Goal: Task Accomplishment & Management: Complete application form

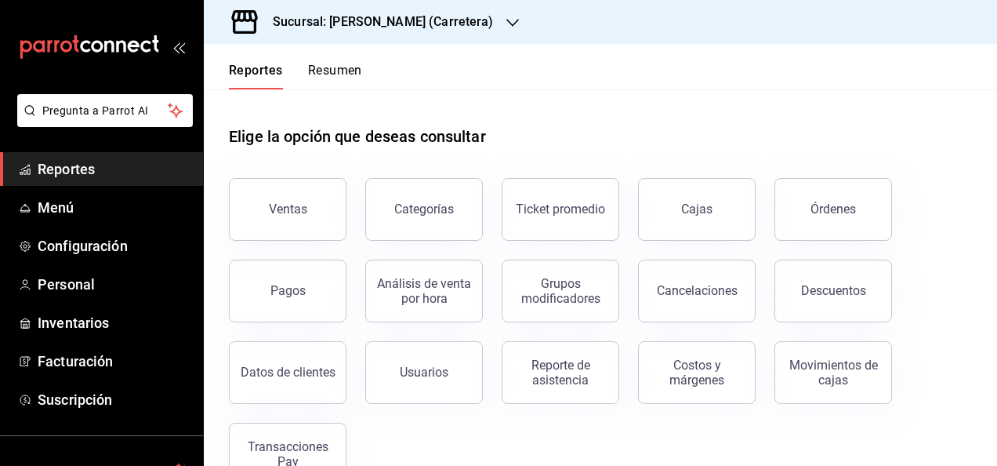
click at [426, 24] on h3 "Sucursal: [PERSON_NAME] (Carretera)" at bounding box center [377, 22] width 234 height 19
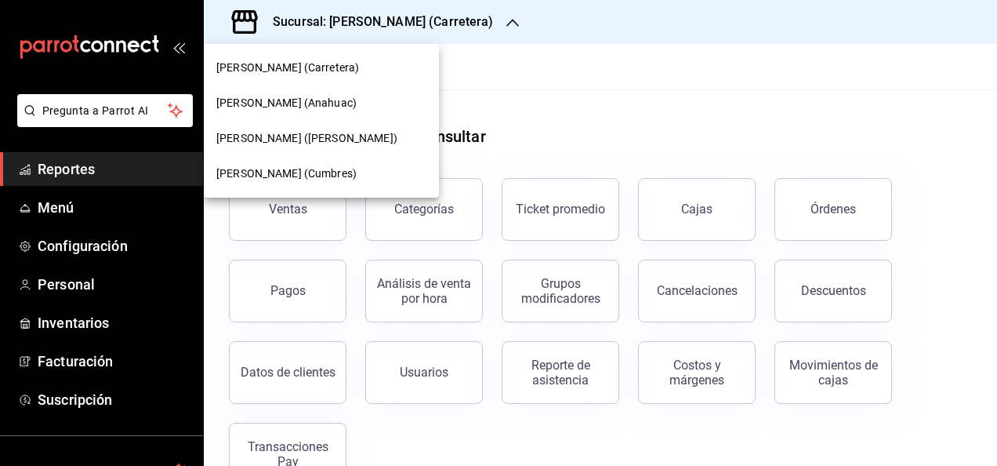
click at [350, 109] on div "[PERSON_NAME] (Anahuac)" at bounding box center [321, 103] width 210 height 16
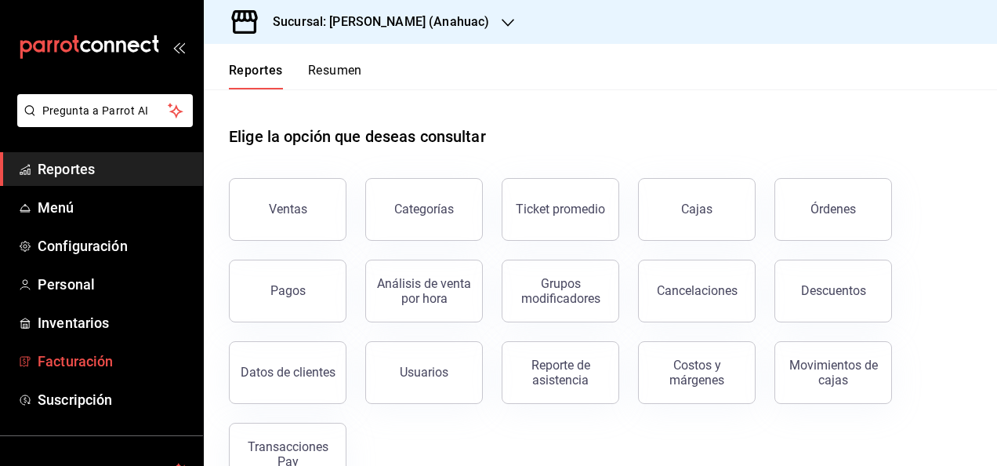
click at [100, 362] on span "Facturación" at bounding box center [114, 360] width 153 height 21
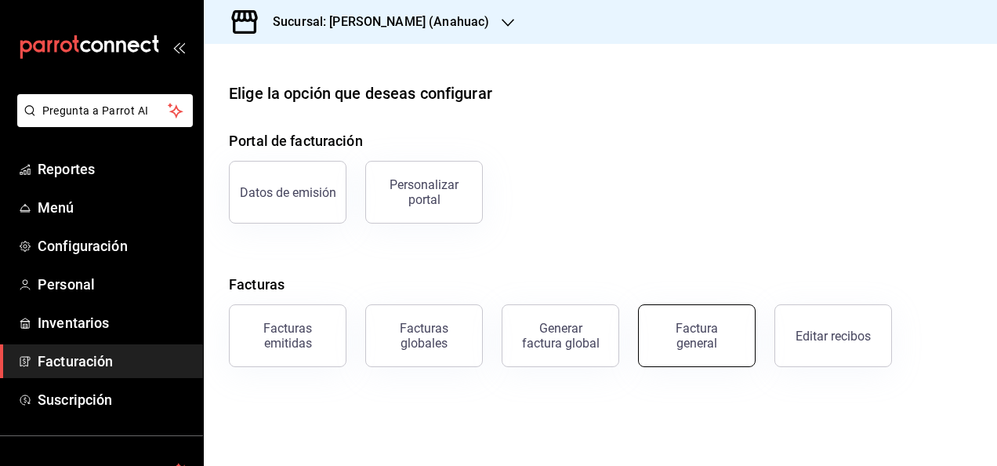
click at [688, 326] on div "Factura general" at bounding box center [697, 336] width 78 height 30
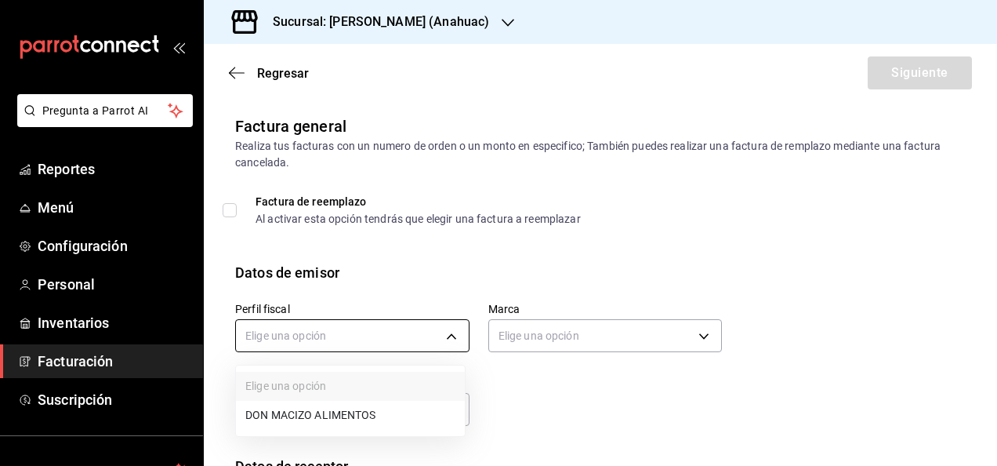
click at [326, 339] on body "Pregunta a Parrot AI Reportes Menú Configuración Personal Inventarios Facturaci…" at bounding box center [498, 233] width 997 height 466
click at [310, 412] on li "DON MACIZO ALIMENTOS" at bounding box center [350, 415] width 229 height 29
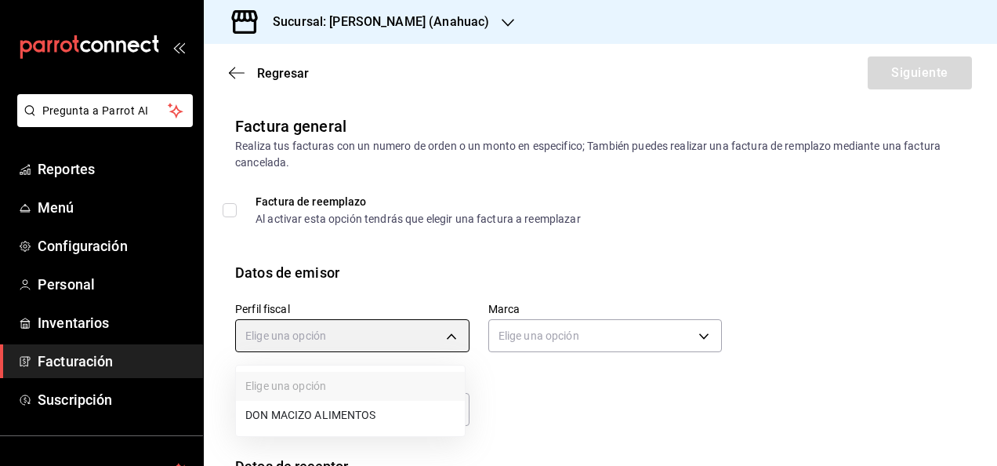
type input "7530212f-5c00-48ab-947a-5a4cb9cc1158"
type input "ec31fe20-e6a0-4e25-94bd-35c305cd9971"
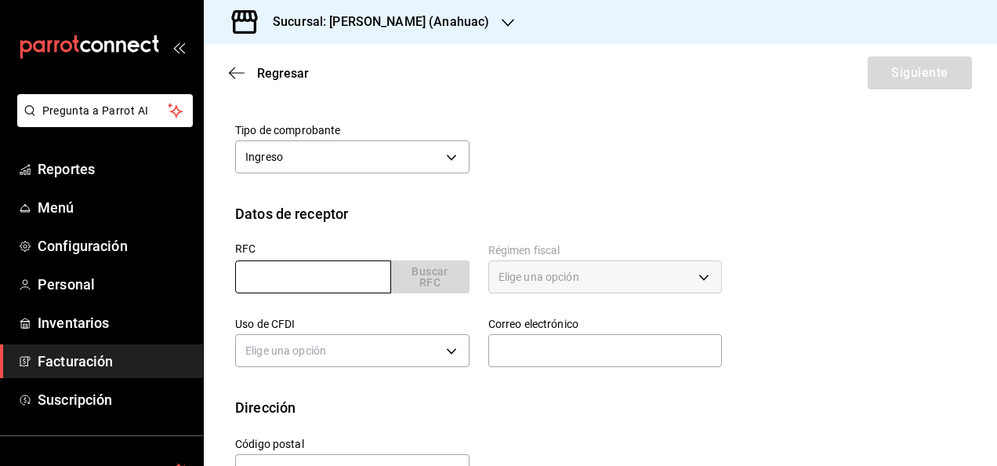
scroll to position [253, 0]
click at [313, 270] on input "text" at bounding box center [313, 275] width 156 height 33
type input "SMO710204MS7"
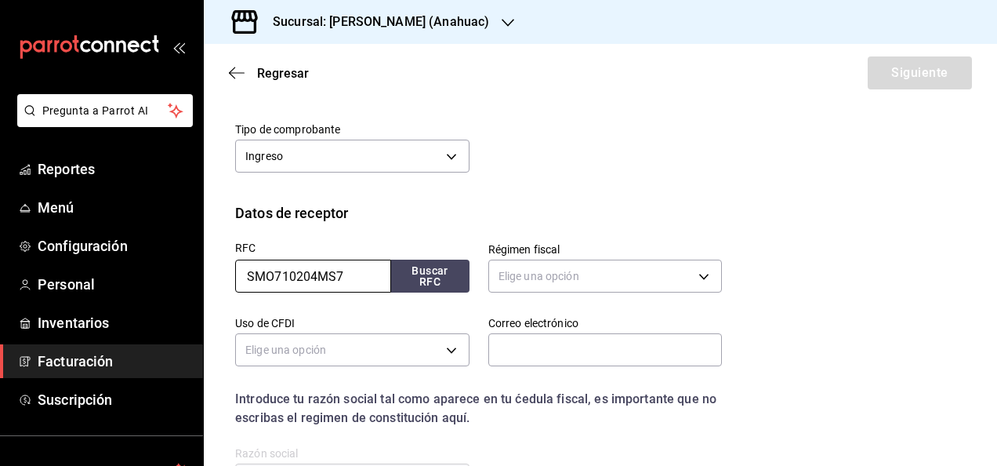
scroll to position [305, 0]
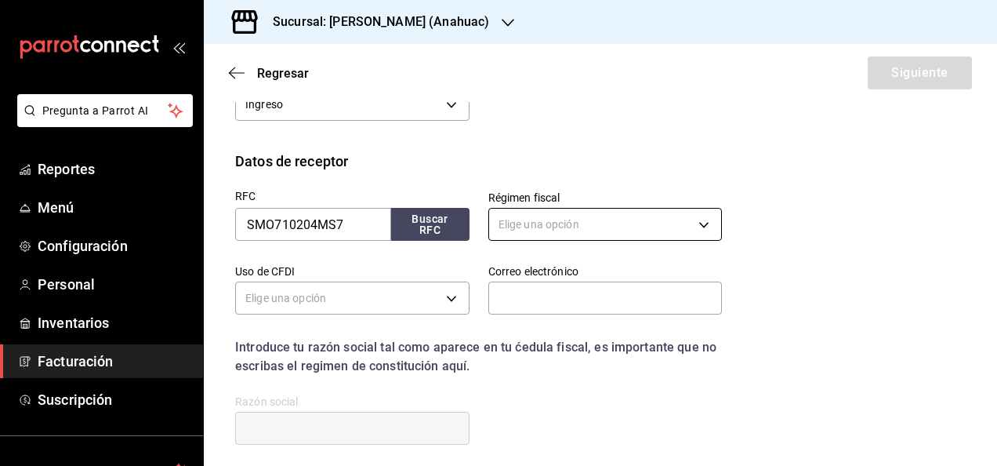
click at [533, 228] on body "Pregunta a Parrot AI Reportes Menú Configuración Personal Inventarios Facturaci…" at bounding box center [498, 233] width 997 height 466
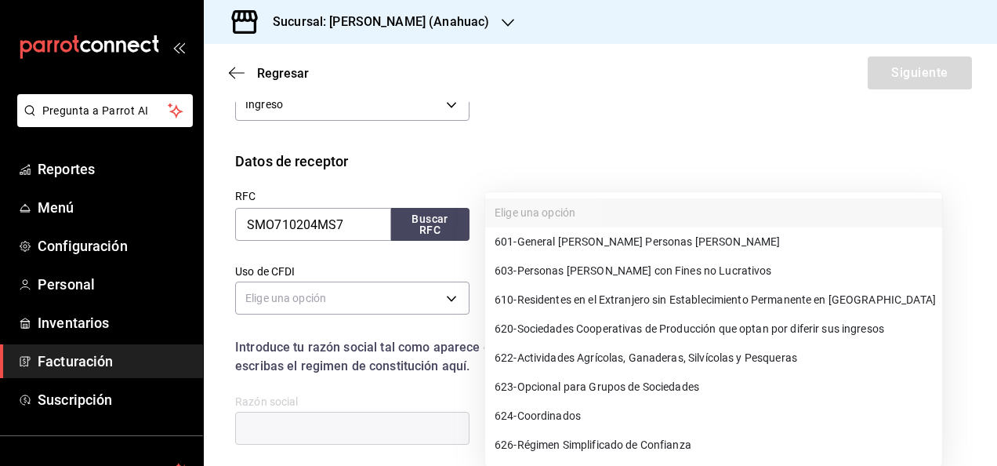
click at [554, 241] on span "601 - General [PERSON_NAME] Personas [PERSON_NAME]" at bounding box center [637, 242] width 285 height 16
type input "601"
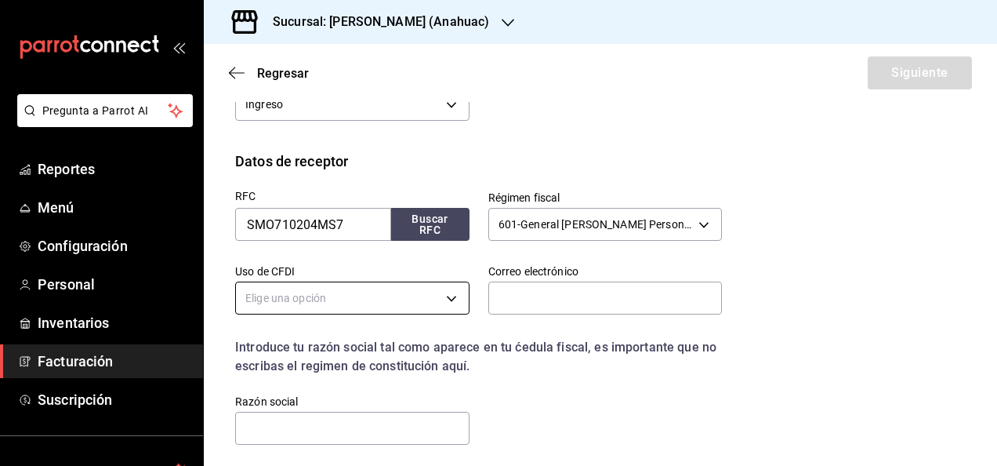
click at [391, 303] on body "Pregunta a Parrot AI Reportes Menú Configuración Personal Inventarios Facturaci…" at bounding box center [498, 233] width 997 height 466
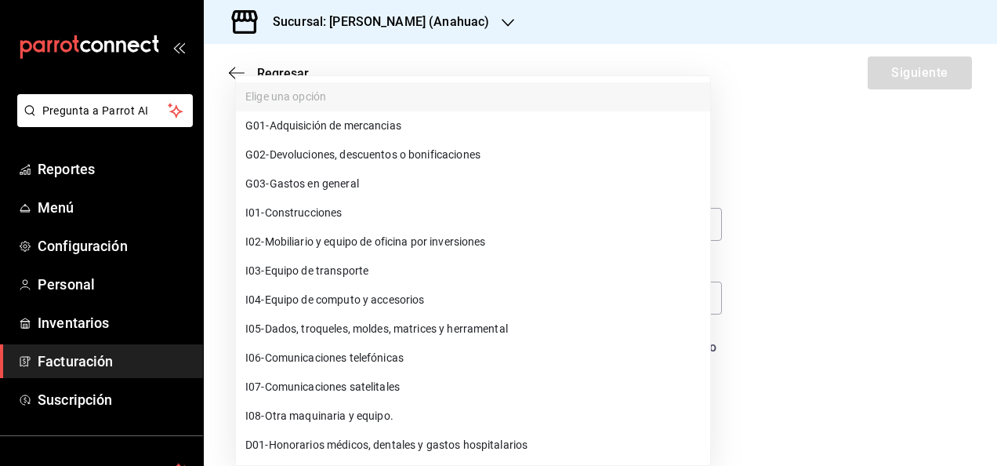
click at [401, 129] on span "G01 - Adquisición de mercancias" at bounding box center [323, 126] width 156 height 16
type input "G01"
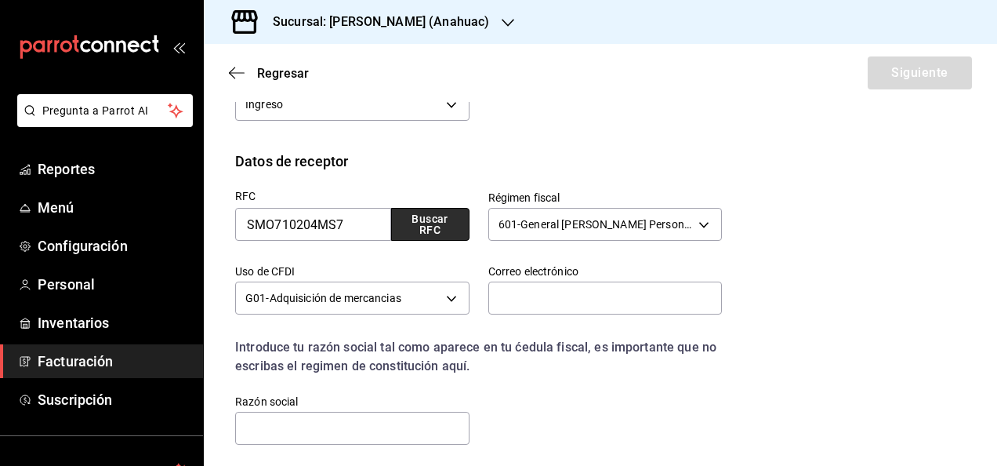
click at [431, 234] on button "Buscar RFC" at bounding box center [430, 224] width 78 height 33
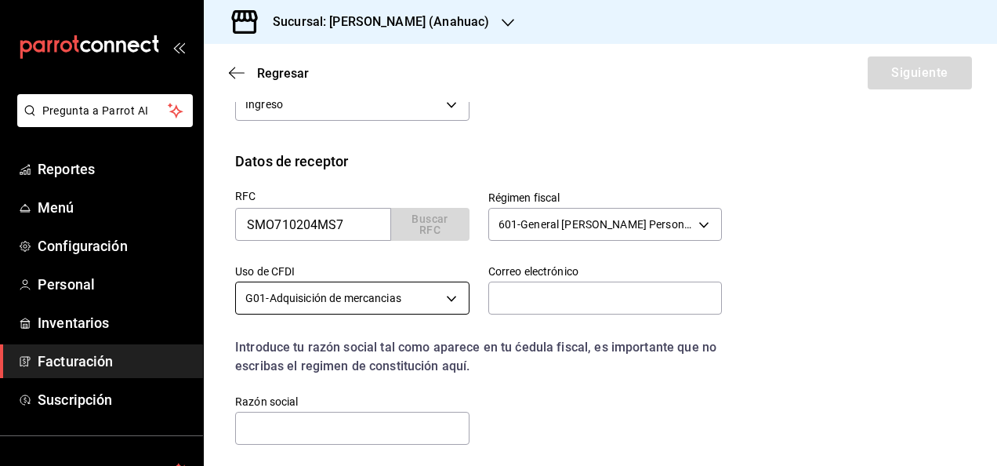
type input "[EMAIL_ADDRESS][DOMAIN_NAME]"
type input "66220"
type input "SUPER MODE"
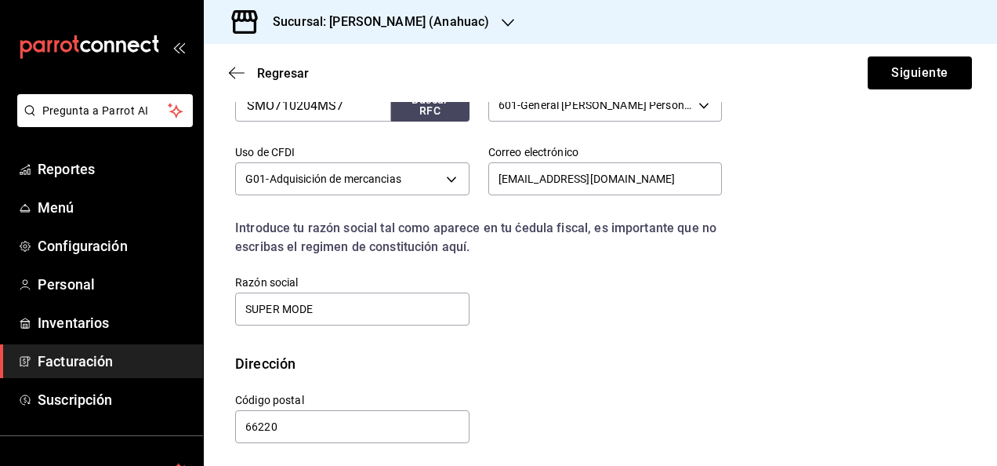
scroll to position [429, 0]
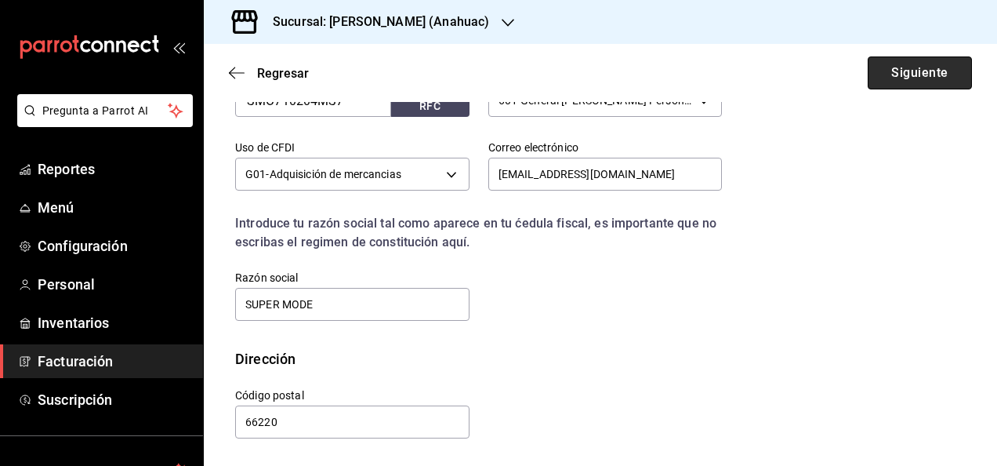
click at [927, 75] on button "Siguiente" at bounding box center [920, 72] width 104 height 33
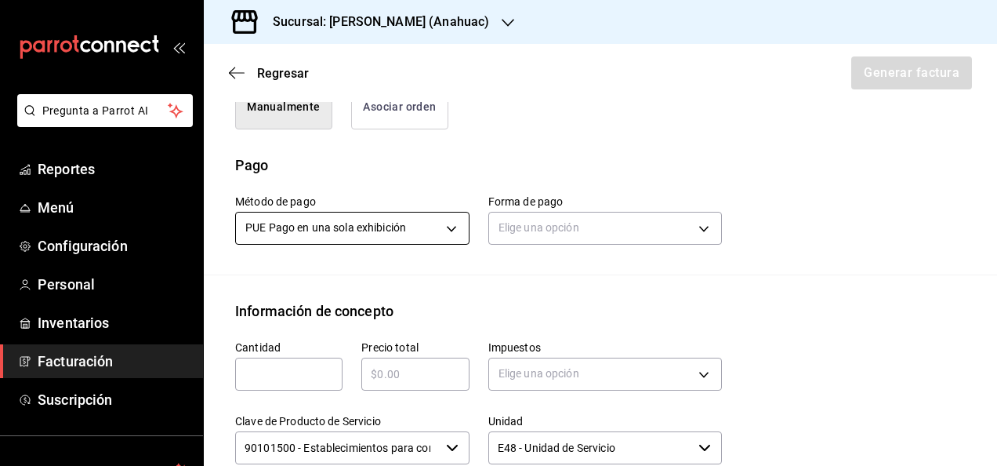
click at [351, 225] on body "Pregunta a Parrot AI Reportes Menú Configuración Personal Inventarios Facturaci…" at bounding box center [498, 233] width 997 height 466
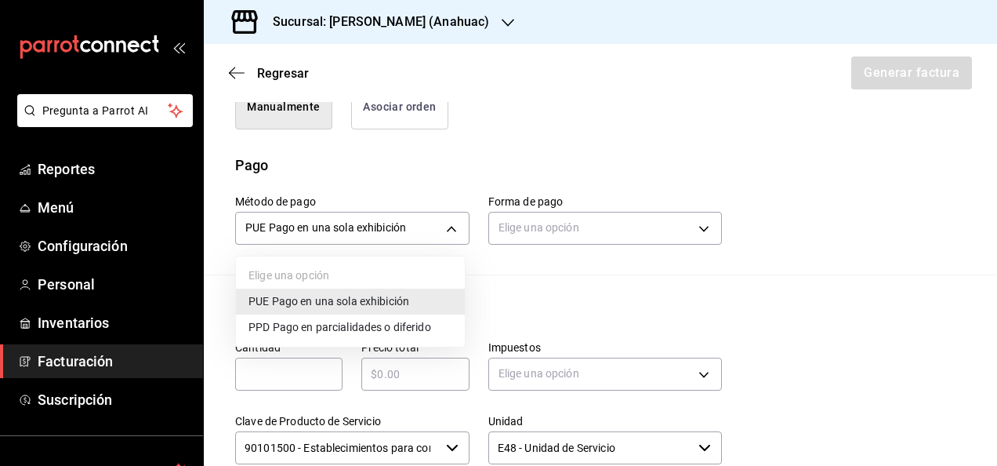
click at [310, 326] on span "PPD Pago en parcialidades o diferido" at bounding box center [339, 327] width 183 height 16
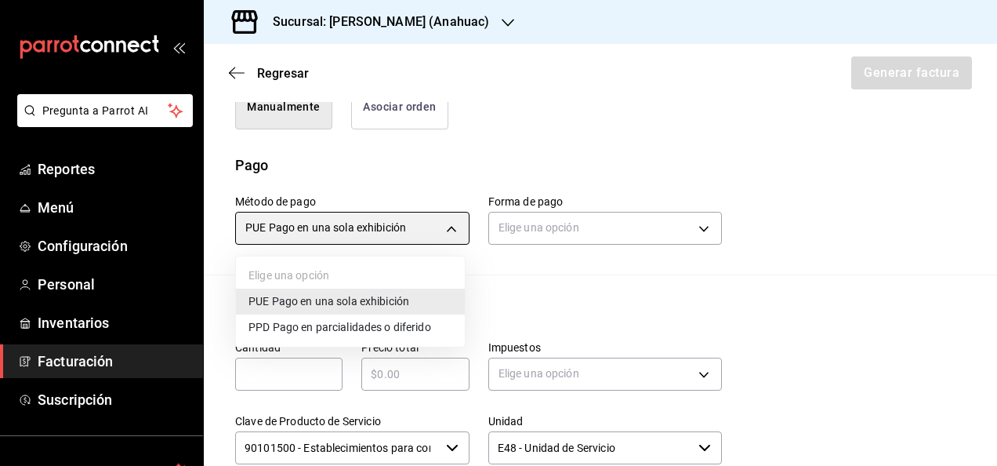
type input "PPD"
type input "99"
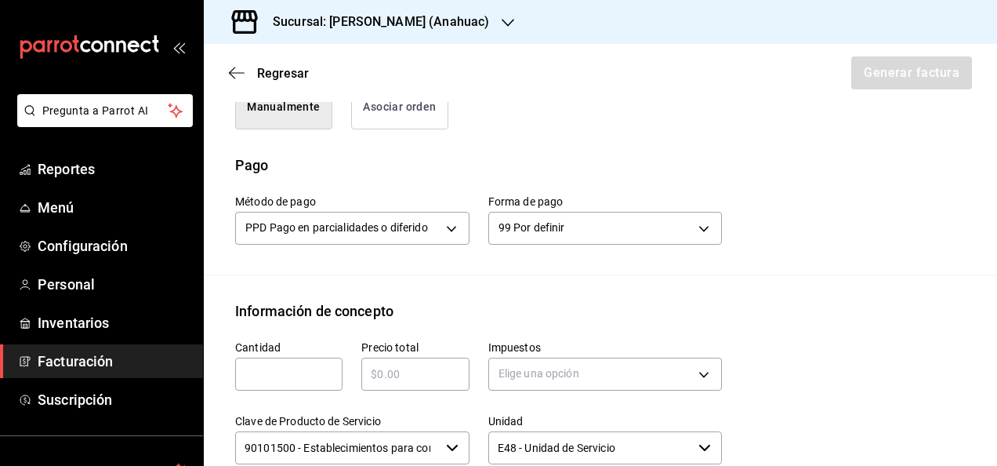
click at [292, 362] on div "​" at bounding box center [288, 373] width 107 height 33
type input "10"
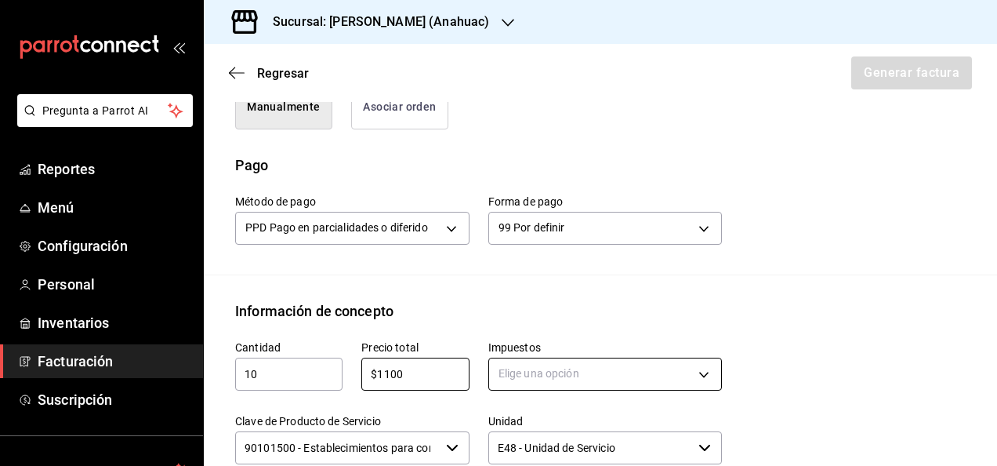
type input "$1100"
click at [531, 378] on body "Pregunta a Parrot AI Reportes Menú Configuración Personal Inventarios Facturaci…" at bounding box center [498, 233] width 997 height 466
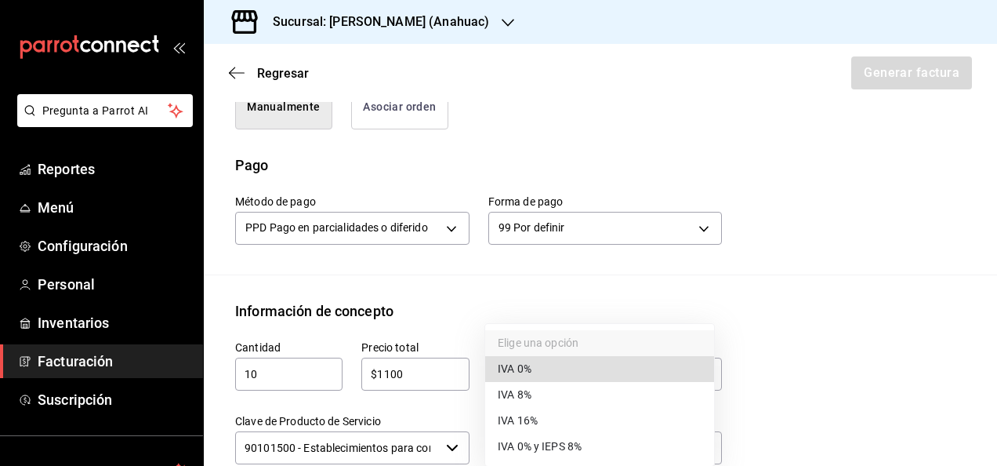
click at [543, 373] on li "IVA 0%" at bounding box center [599, 369] width 229 height 26
type input "IVA_0"
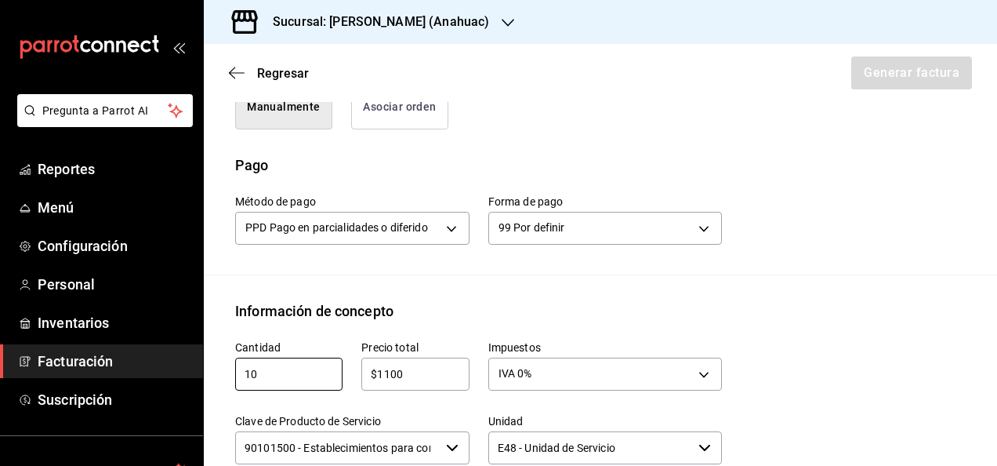
drag, startPoint x: 262, startPoint y: 368, endPoint x: 213, endPoint y: 372, distance: 48.8
click at [213, 372] on div "Información de concepto Cantidad 10 ​ Precio total $1100 ​ Impuestos IVA 0% IVA…" at bounding box center [600, 457] width 793 height 315
type input "30"
drag, startPoint x: 433, startPoint y: 378, endPoint x: 339, endPoint y: 383, distance: 94.2
click at [343, 382] on div "Precio total $1100 ​" at bounding box center [406, 358] width 126 height 74
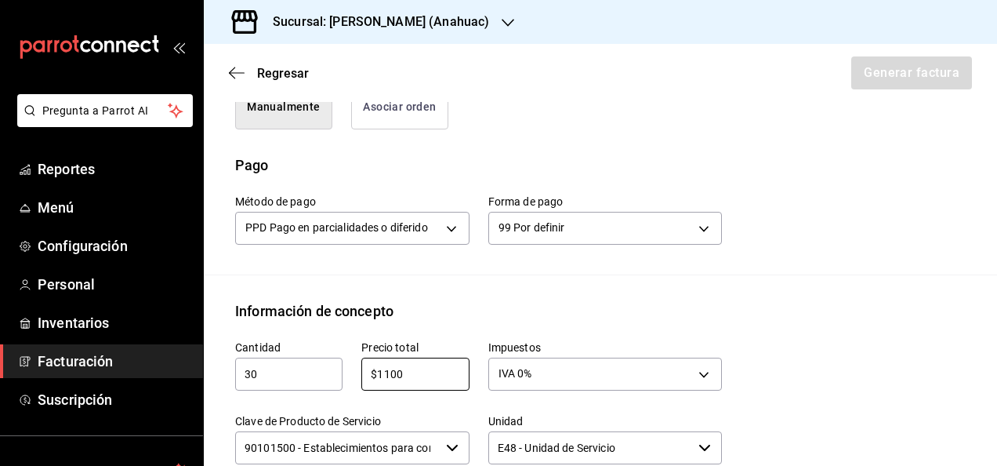
type input "$2"
type input "$3300"
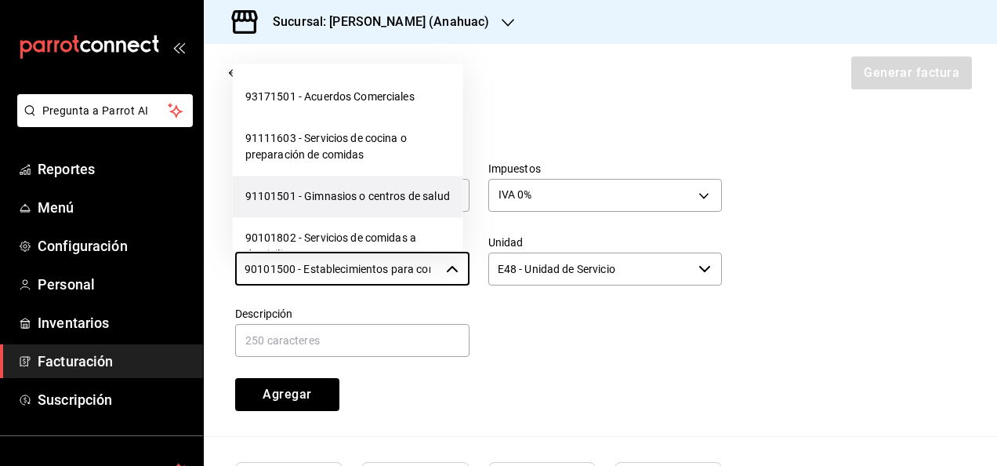
scroll to position [0, 61]
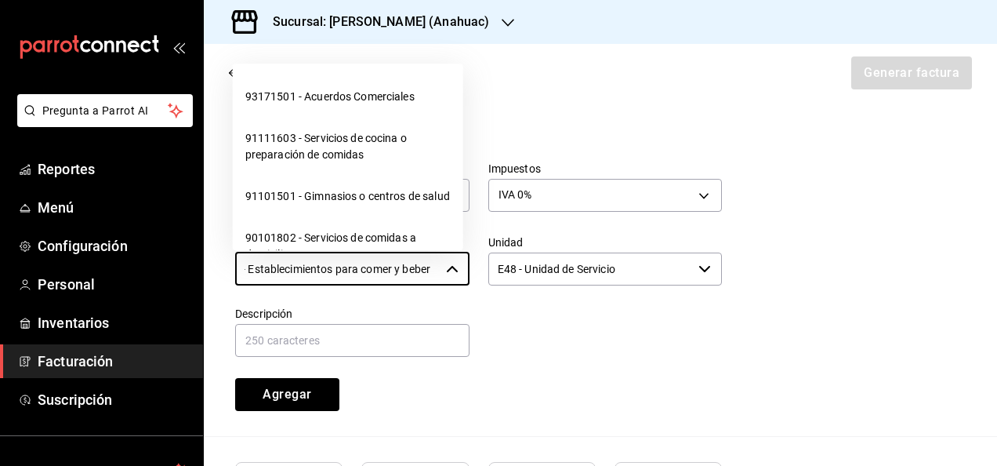
drag, startPoint x: 245, startPoint y: 273, endPoint x: 488, endPoint y: 272, distance: 243.0
click at [488, 272] on div "Cantidad 30 ​ Precio total $3300 ​ Impuestos IVA 0% IVA_0 Clave de Producto de …" at bounding box center [469, 277] width 506 height 268
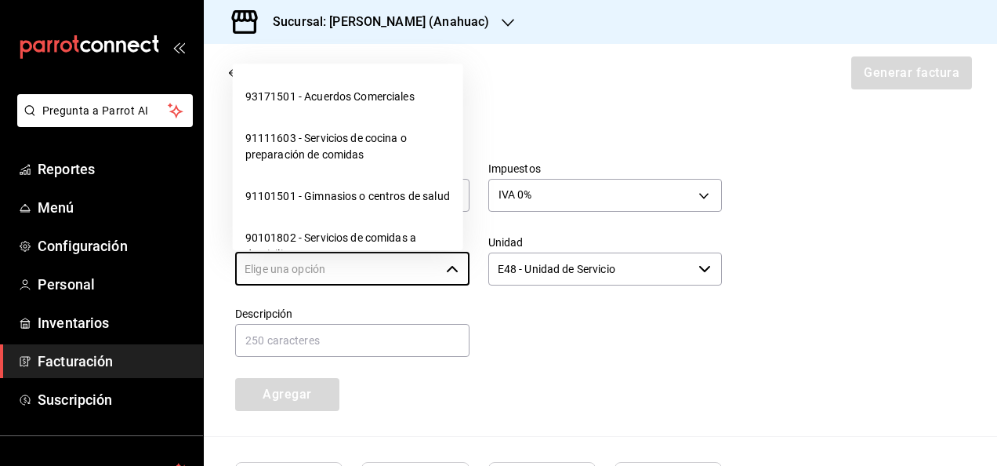
scroll to position [0, 0]
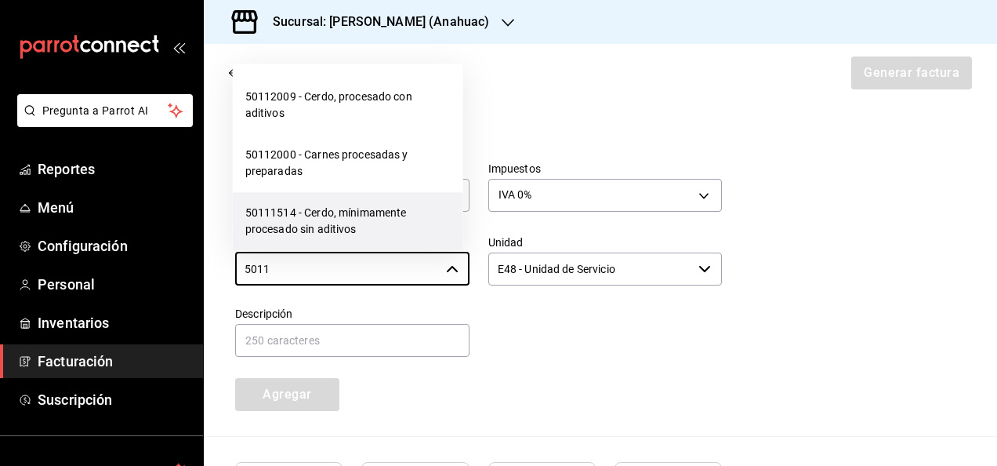
click at [365, 223] on li "50111514 - Cerdo, mínimamente procesado sin aditivos" at bounding box center [348, 222] width 230 height 58
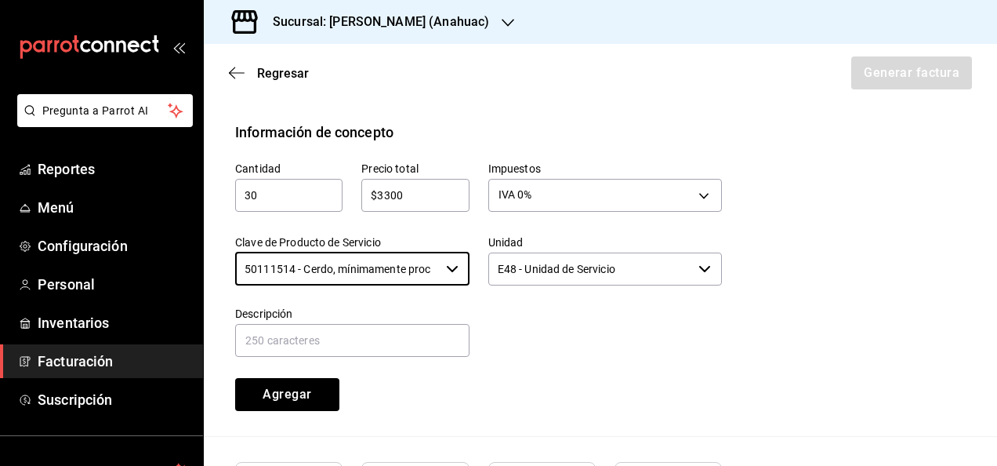
type input "50111514 - Cerdo, mínimamente procesado sin aditivos"
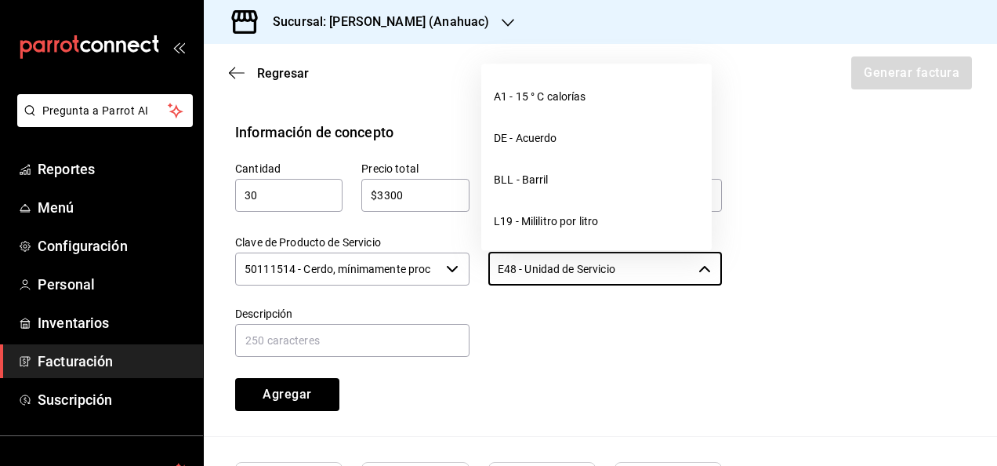
drag, startPoint x: 638, startPoint y: 268, endPoint x: 462, endPoint y: 276, distance: 176.5
click at [462, 276] on div "Cantidad 30 ​ Precio total $3300 ​ Impuestos IVA 0% IVA_0 Clave de Producto de …" at bounding box center [469, 277] width 506 height 268
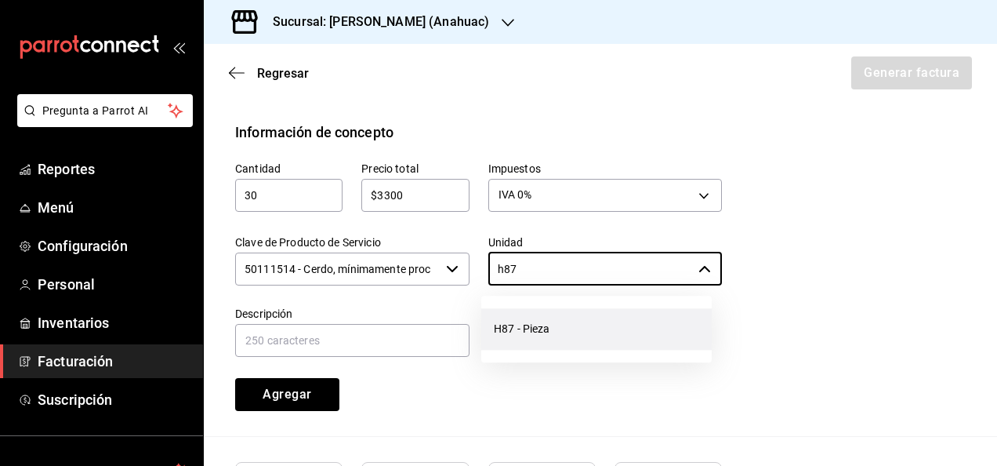
click at [578, 321] on li "H87 - Pieza" at bounding box center [596, 329] width 230 height 42
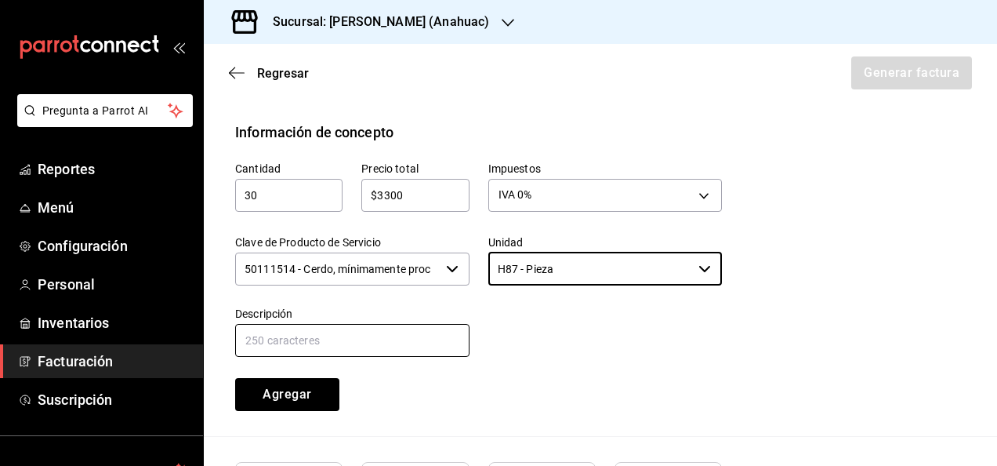
type input "H87 - Pieza"
click at [383, 339] on input "text" at bounding box center [352, 340] width 234 height 33
type input "(CNG) CARNITAS GOURMET 250 GR. DON MACIZO"
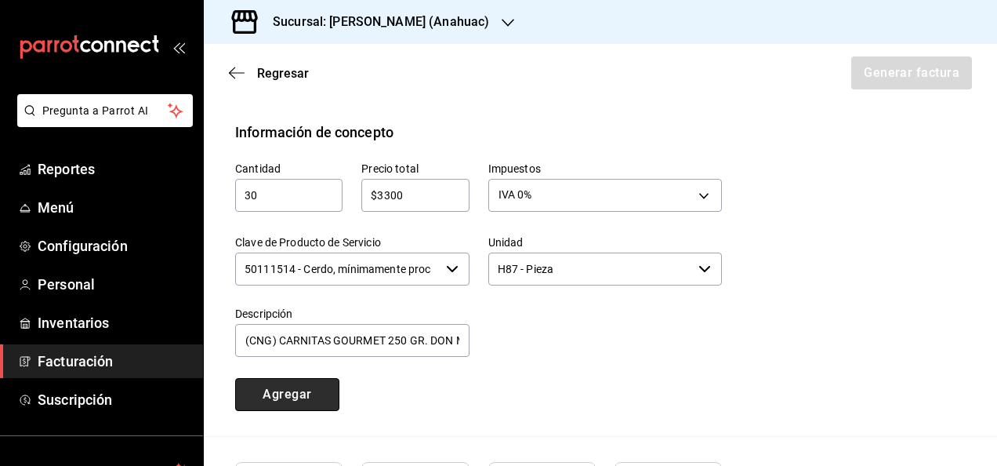
click at [295, 408] on button "Agregar" at bounding box center [287, 394] width 104 height 33
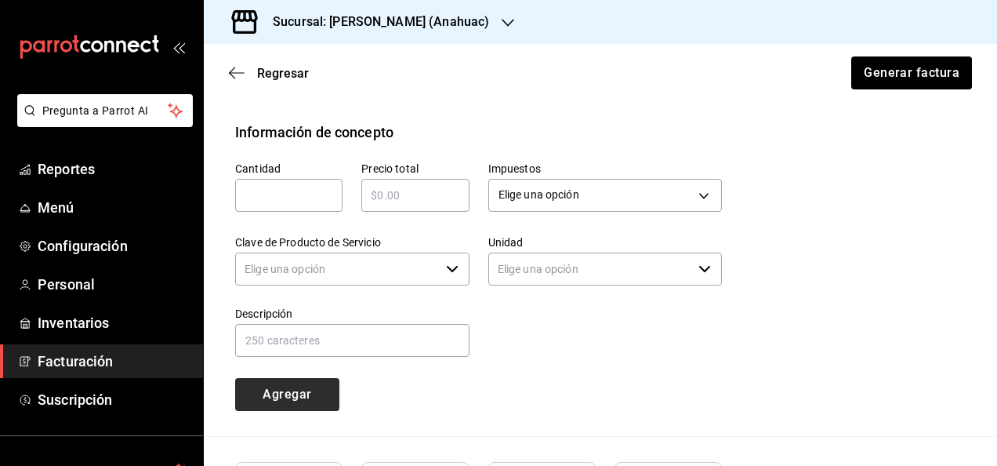
type input "90101500 - Establecimientos para comer y beber"
type input "E48 - Unidad de Servicio"
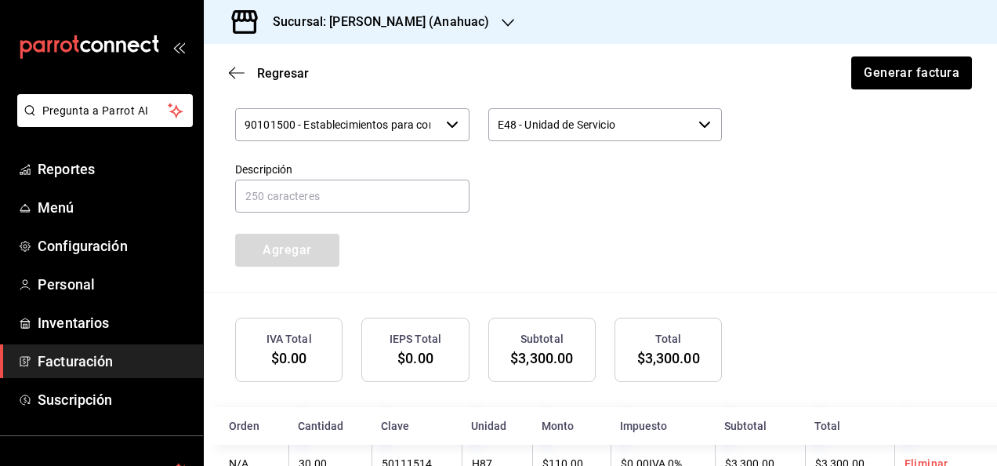
scroll to position [798, 0]
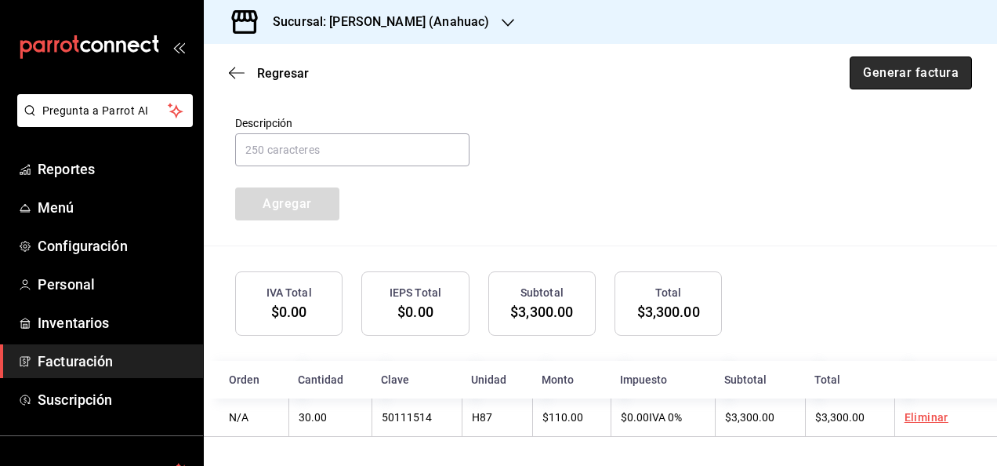
click at [922, 75] on button "Generar factura" at bounding box center [911, 72] width 122 height 33
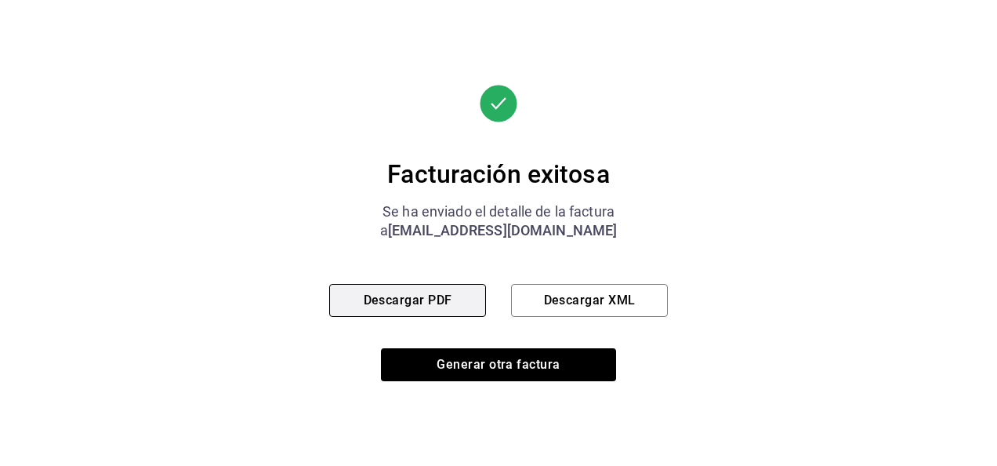
click at [434, 306] on button "Descargar PDF" at bounding box center [407, 300] width 157 height 33
